Goal: Transaction & Acquisition: Purchase product/service

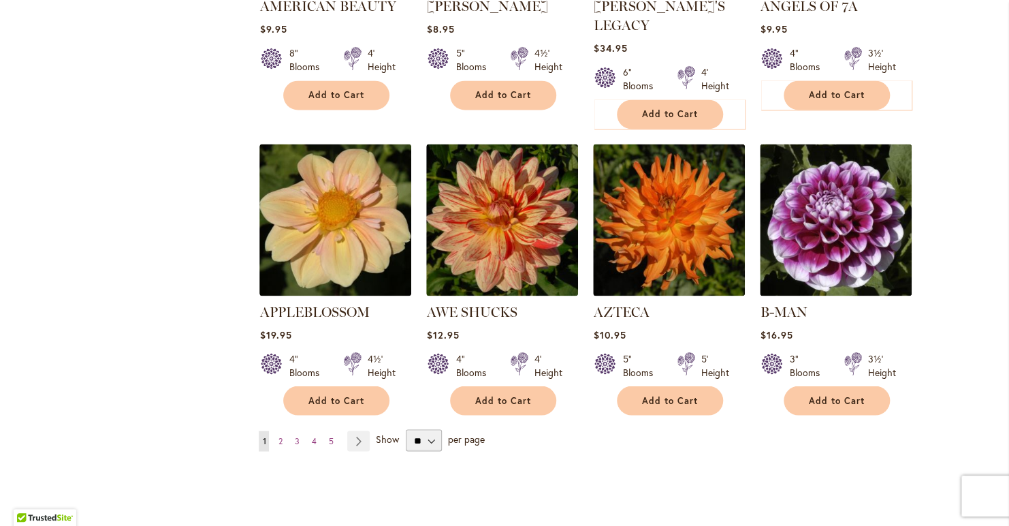
scroll to position [1077, 0]
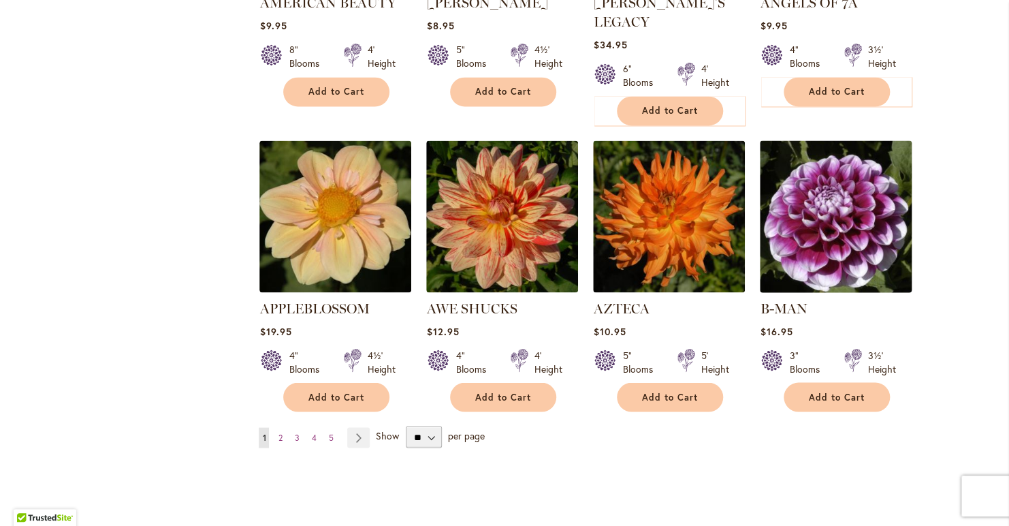
click at [841, 224] on img at bounding box center [836, 216] width 159 height 159
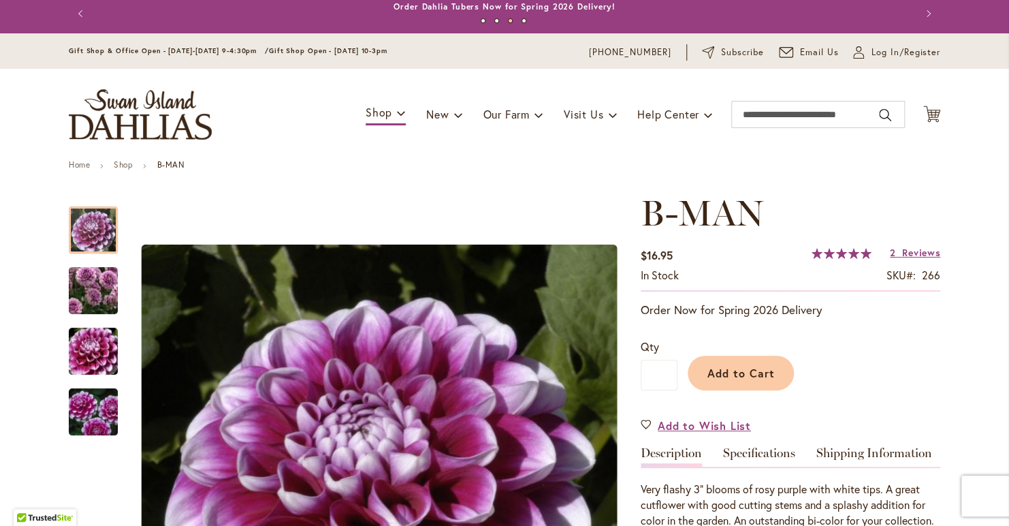
scroll to position [6, 0]
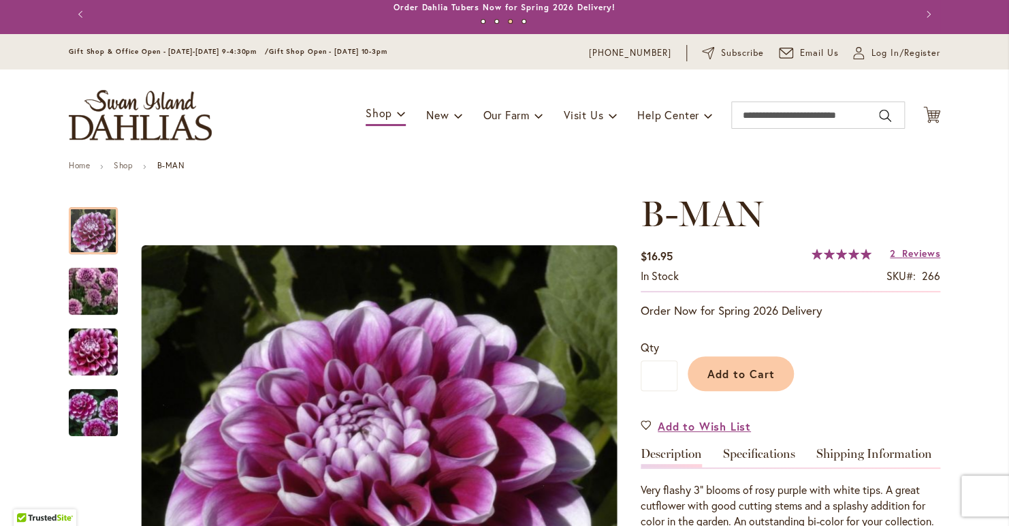
click at [76, 8] on button "Previous" at bounding box center [82, 14] width 27 height 27
